Goal: Book appointment/travel/reservation

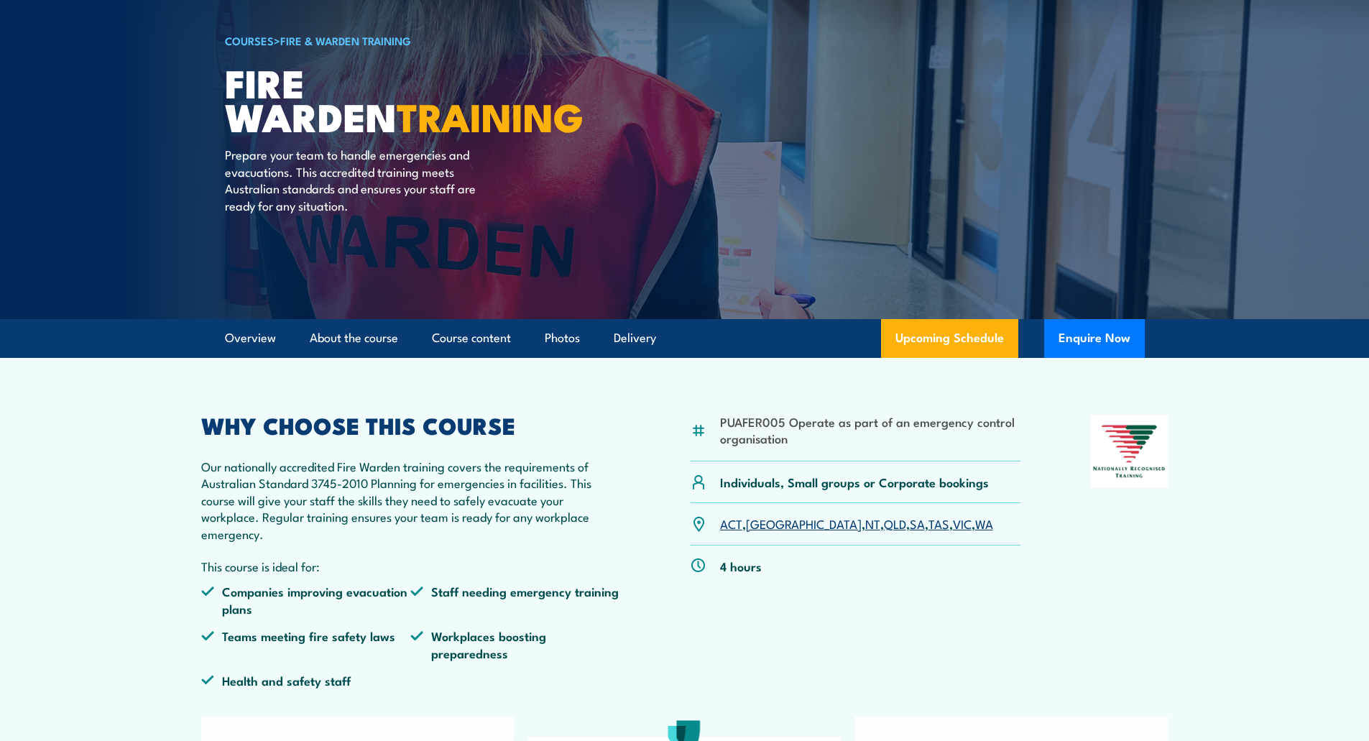
scroll to position [72, 0]
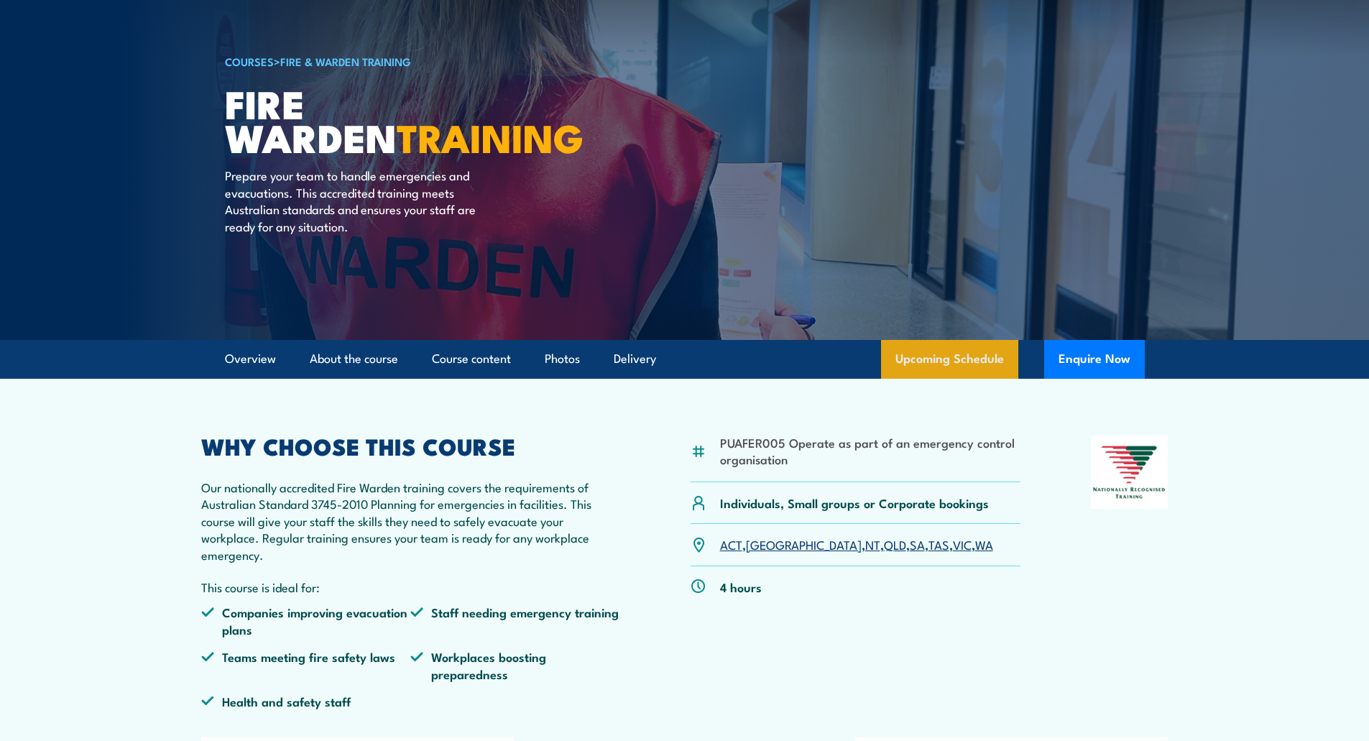
click at [942, 355] on link "Upcoming Schedule" at bounding box center [949, 359] width 137 height 39
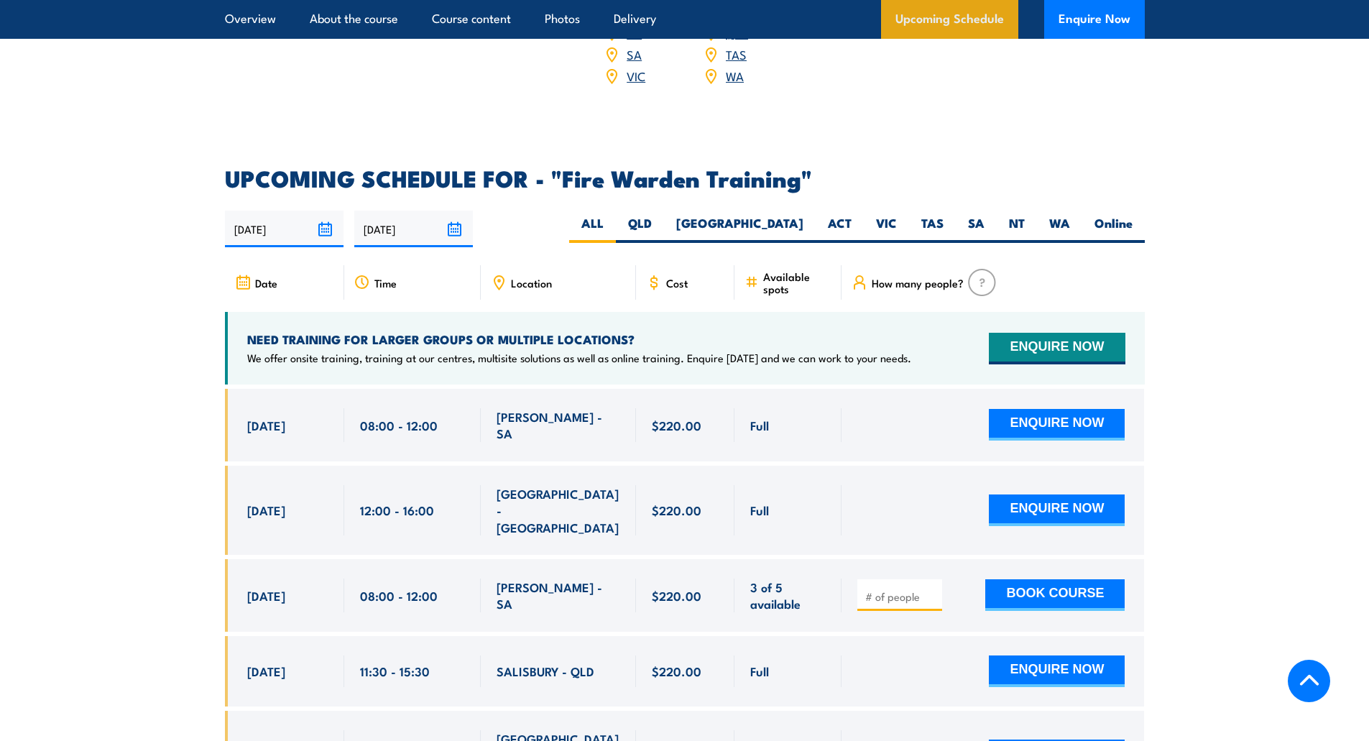
scroll to position [2672, 0]
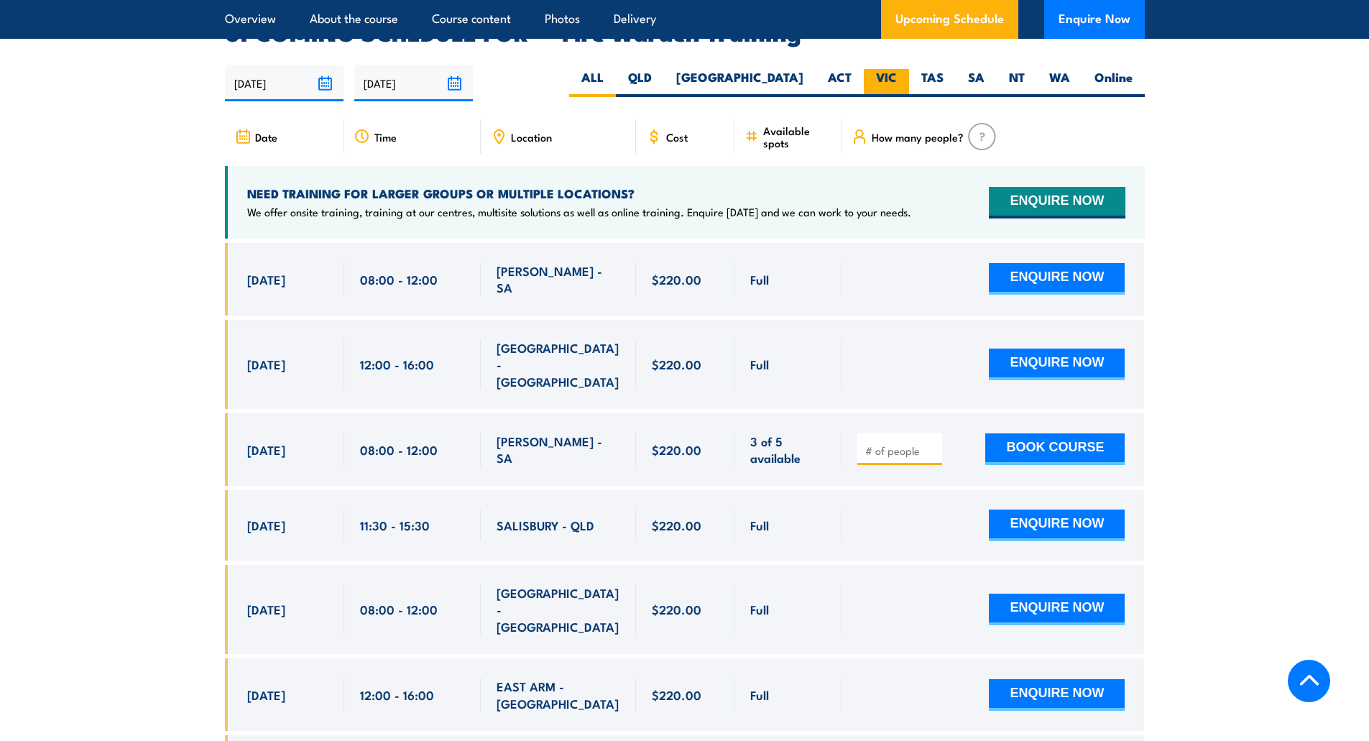
click at [895, 69] on label "VIC" at bounding box center [886, 83] width 45 height 28
click at [897, 69] on input "VIC" at bounding box center [901, 73] width 9 height 9
radio input "true"
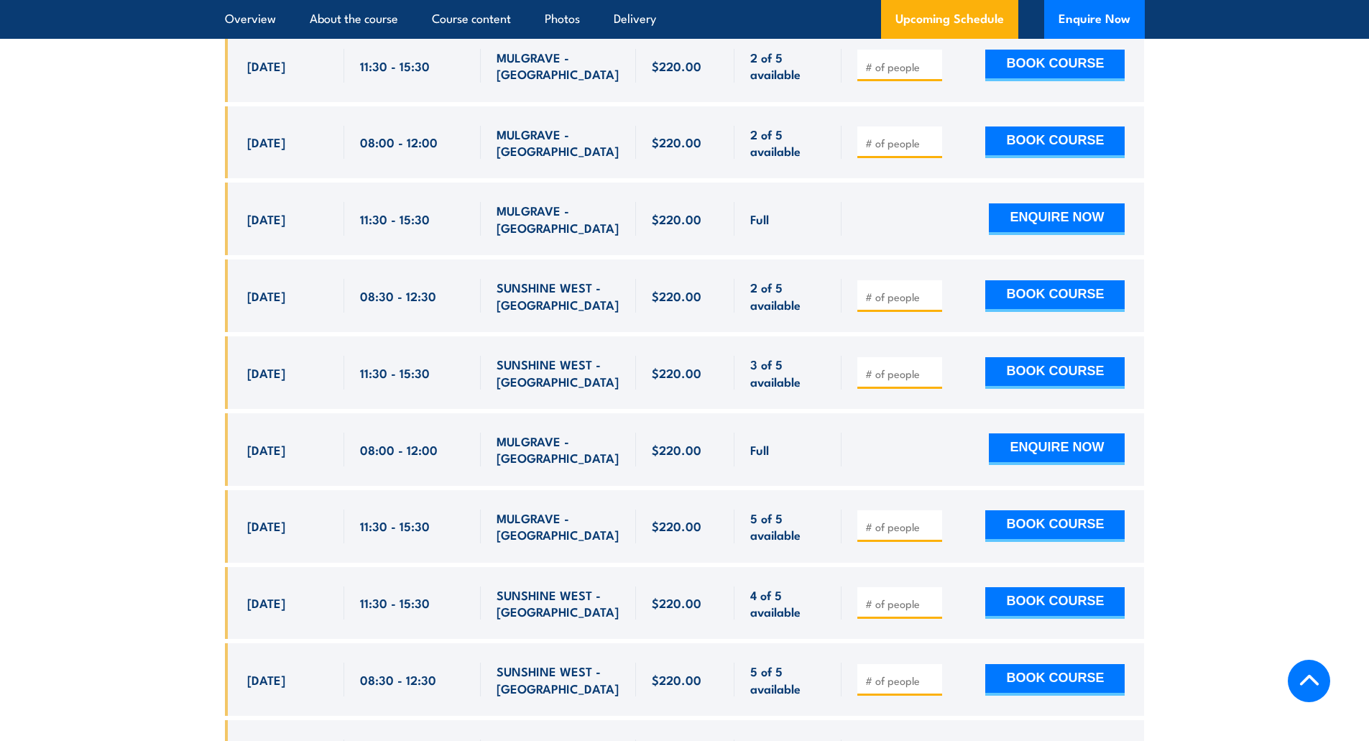
scroll to position [2815, 0]
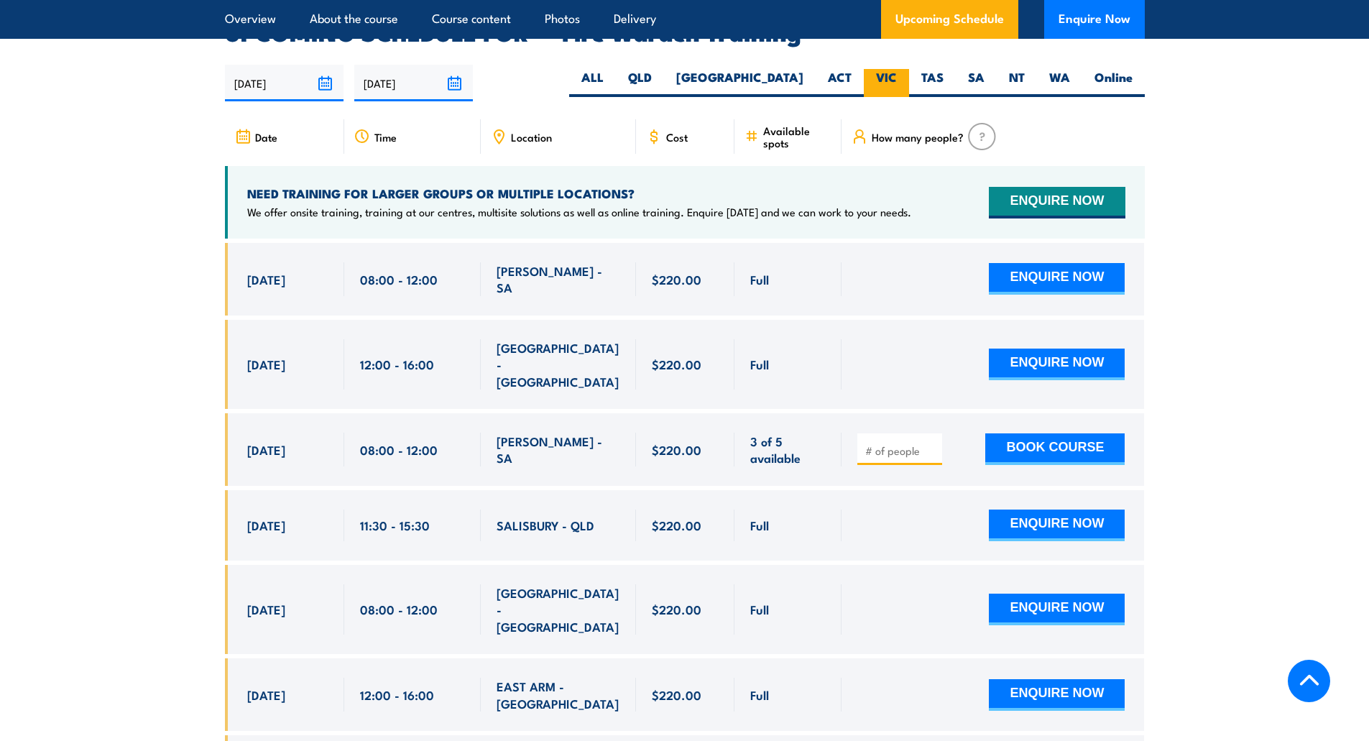
click at [876, 69] on label "VIC" at bounding box center [886, 83] width 45 height 28
click at [897, 69] on input "VIC" at bounding box center [901, 73] width 9 height 9
